Goal: Information Seeking & Learning: Learn about a topic

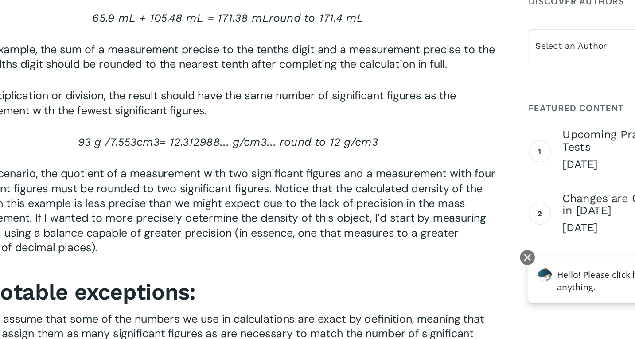
scroll to position [1264, 0]
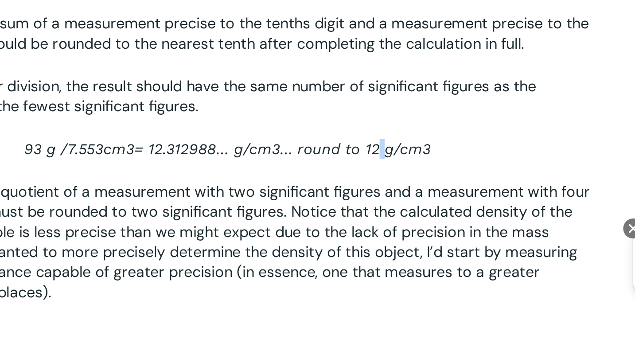
drag, startPoint x: 204, startPoint y: 80, endPoint x: 200, endPoint y: 81, distance: 4.5
click at [266, 234] on span "round to 12 g/" at bounding box center [293, 238] width 54 height 9
click at [180, 234] on span "= 12.312988… g/" at bounding box center [210, 238] width 61 height 9
drag, startPoint x: 83, startPoint y: 81, endPoint x: 103, endPoint y: 82, distance: 20.0
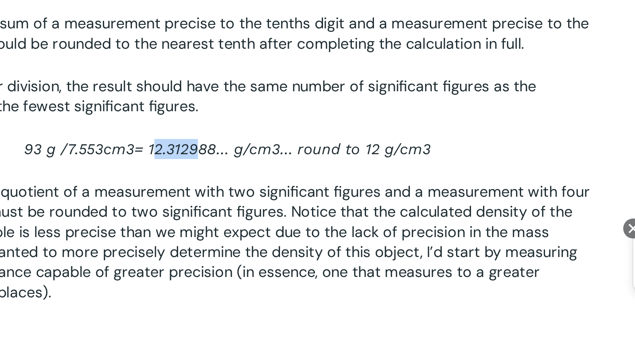
click at [180, 234] on span "= 12.312988… g/" at bounding box center [210, 238] width 61 height 9
drag, startPoint x: 83, startPoint y: 82, endPoint x: 104, endPoint y: 83, distance: 20.9
click at [180, 234] on span "= 12.312988… g/" at bounding box center [210, 238] width 61 height 9
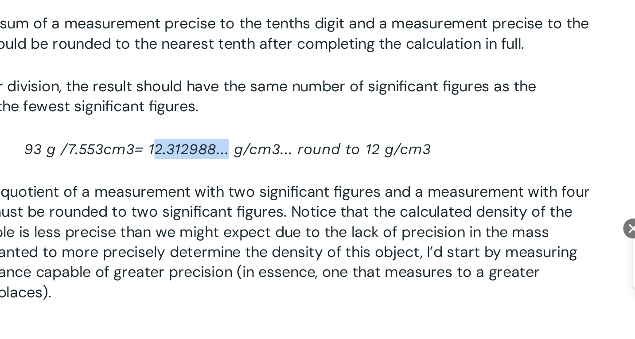
click at [180, 234] on span "= 12.312988… g/" at bounding box center [210, 238] width 61 height 9
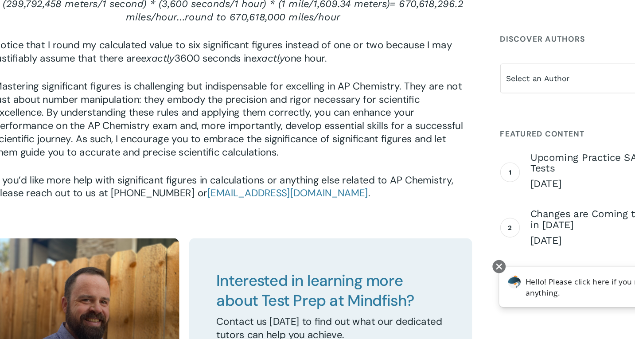
scroll to position [1679, 0]
